Goal: Navigation & Orientation: Find specific page/section

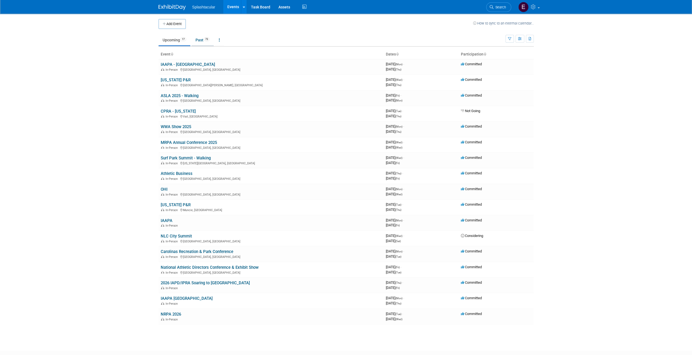
click at [200, 39] on link "Past 73" at bounding box center [202, 40] width 22 height 10
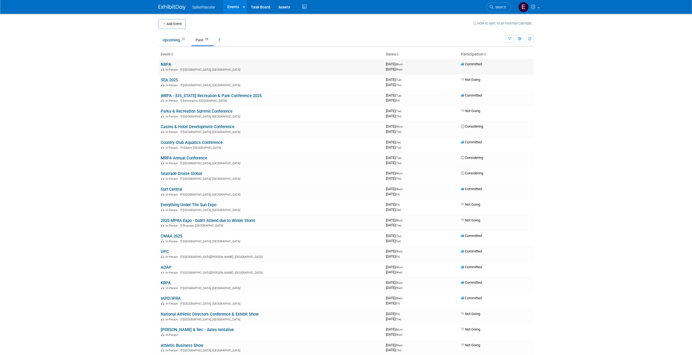
click at [168, 63] on link "NRPA" at bounding box center [166, 64] width 11 height 5
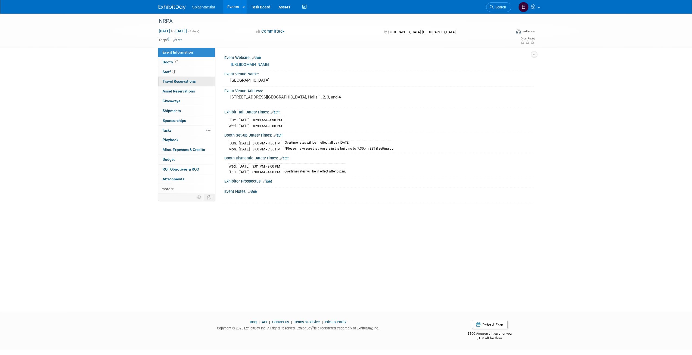
click at [184, 82] on span "Travel Reservations 0" at bounding box center [179, 81] width 33 height 4
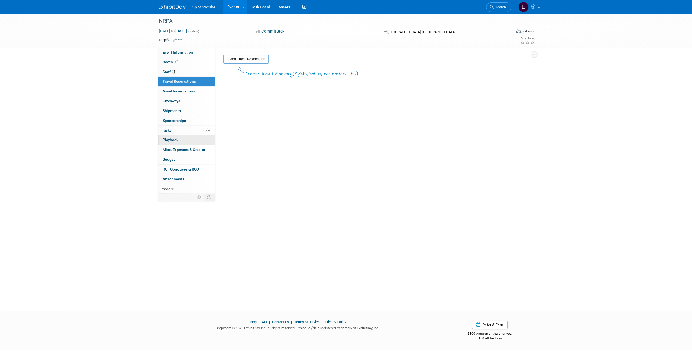
click at [176, 138] on span "Playbook 0" at bounding box center [171, 140] width 16 height 4
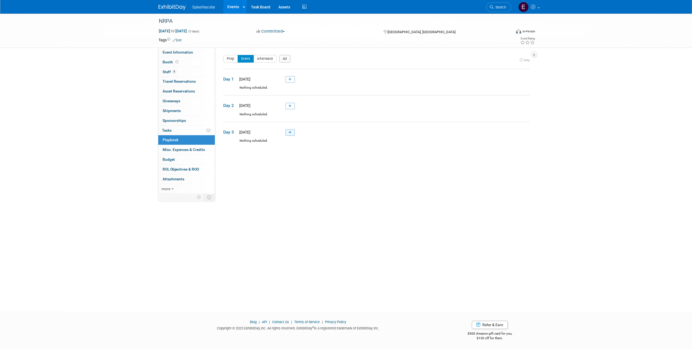
click at [293, 132] on link at bounding box center [290, 132] width 9 height 7
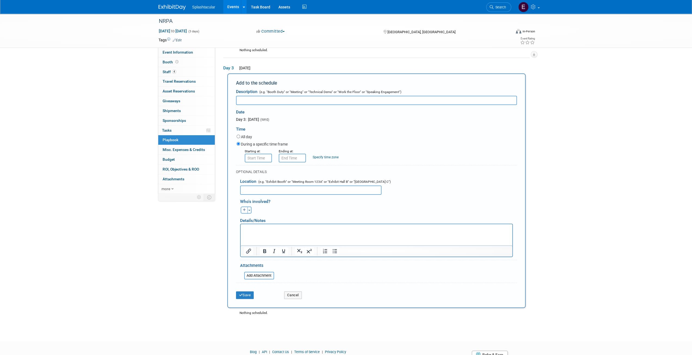
scroll to position [87, 0]
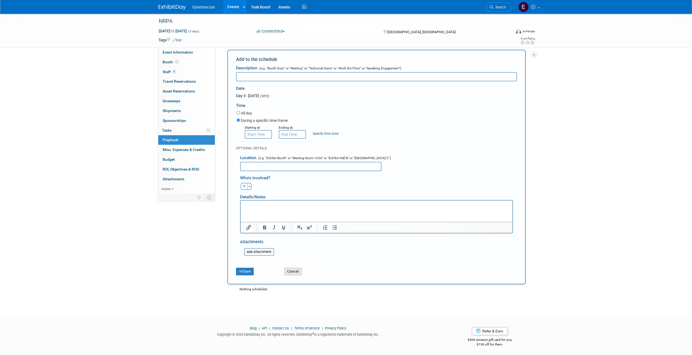
click at [292, 269] on button "Cancel" at bounding box center [293, 272] width 18 height 8
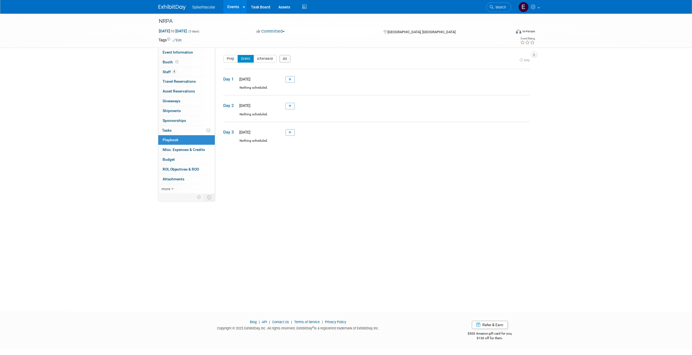
click at [273, 33] on button "Committed" at bounding box center [271, 32] width 32 height 6
click at [275, 32] on button "Committed" at bounding box center [271, 32] width 32 height 6
click at [238, 7] on link "Events" at bounding box center [233, 7] width 20 height 14
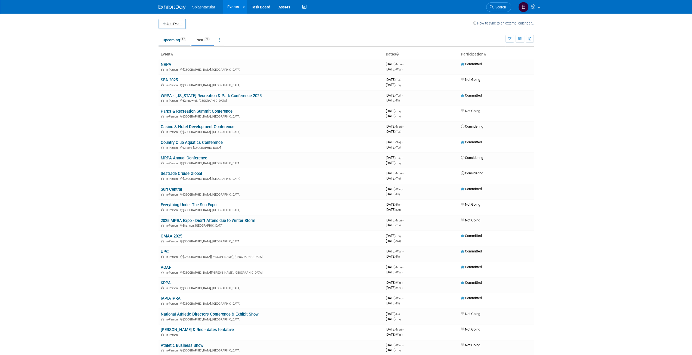
click at [175, 42] on link "Upcoming 17" at bounding box center [175, 40] width 32 height 10
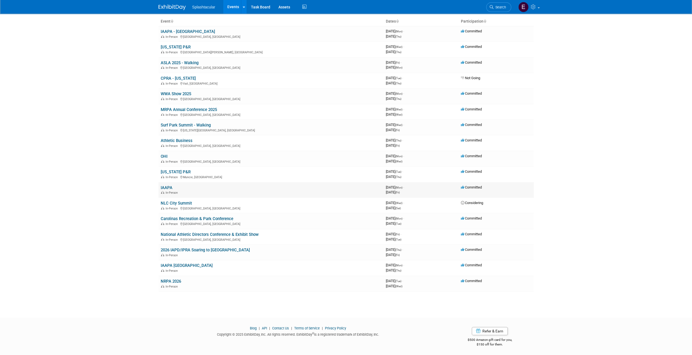
scroll to position [33, 0]
click at [175, 279] on link "NRPA 2026" at bounding box center [171, 280] width 20 height 5
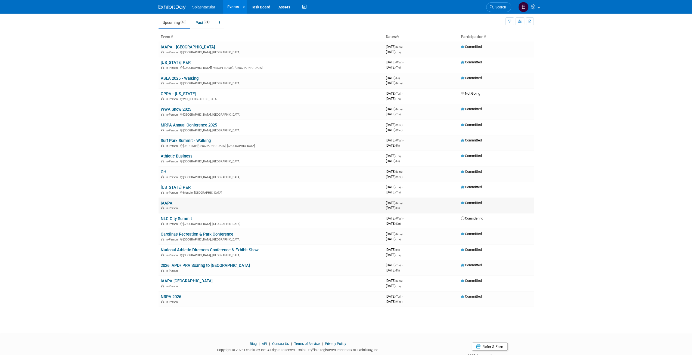
scroll to position [0, 0]
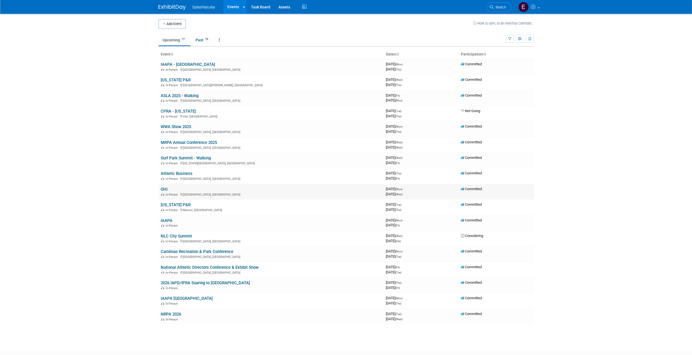
click at [172, 188] on td "OHI In-Person Louisville, KY" at bounding box center [271, 192] width 225 height 16
click at [162, 189] on link "OHI" at bounding box center [164, 189] width 7 height 5
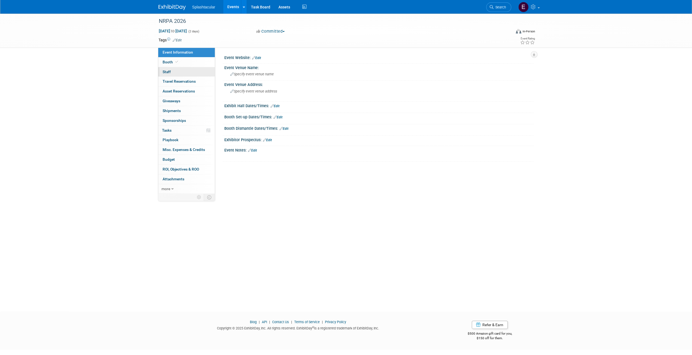
click at [178, 69] on link "0 Staff 0" at bounding box center [186, 72] width 57 height 10
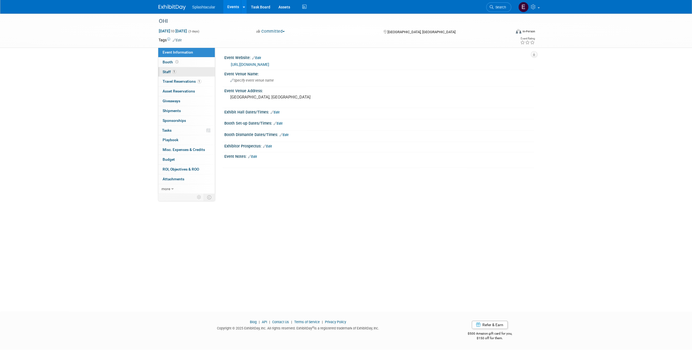
click at [170, 70] on span "Staff 1" at bounding box center [170, 72] width 14 height 4
